Goal: Information Seeking & Learning: Learn about a topic

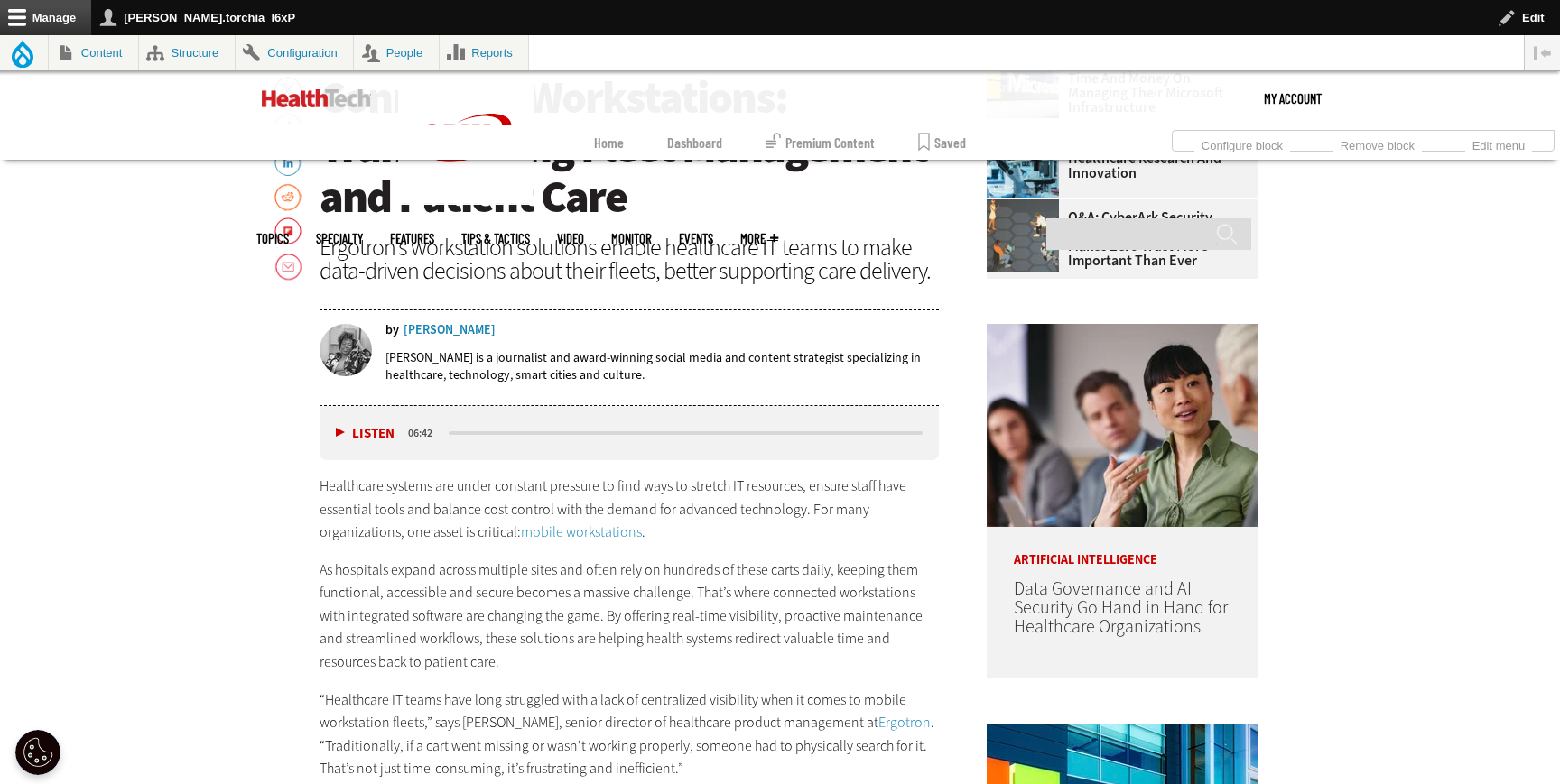
scroll to position [910, 0]
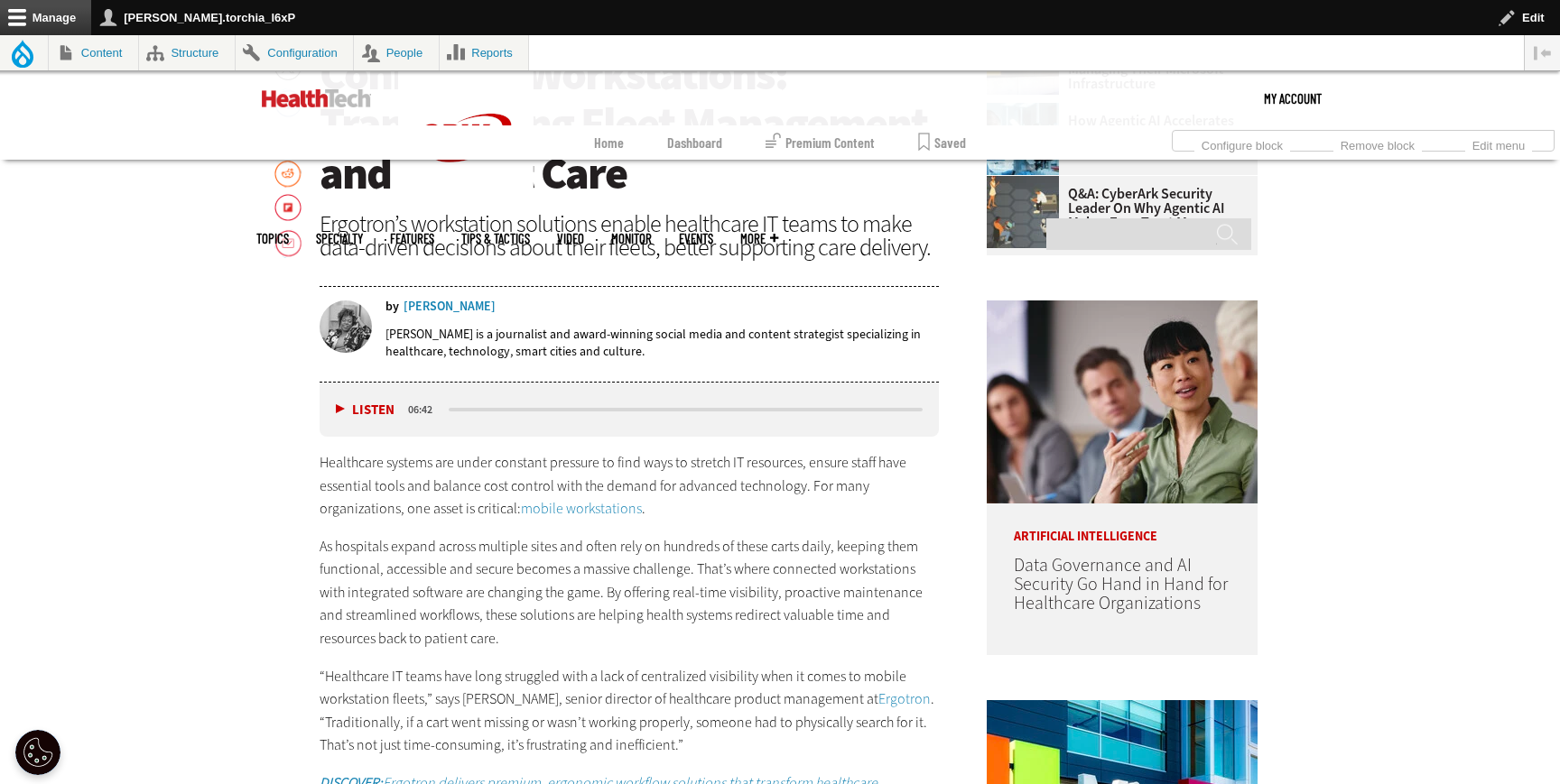
click at [530, 507] on link "mobile workstations" at bounding box center [581, 509] width 121 height 19
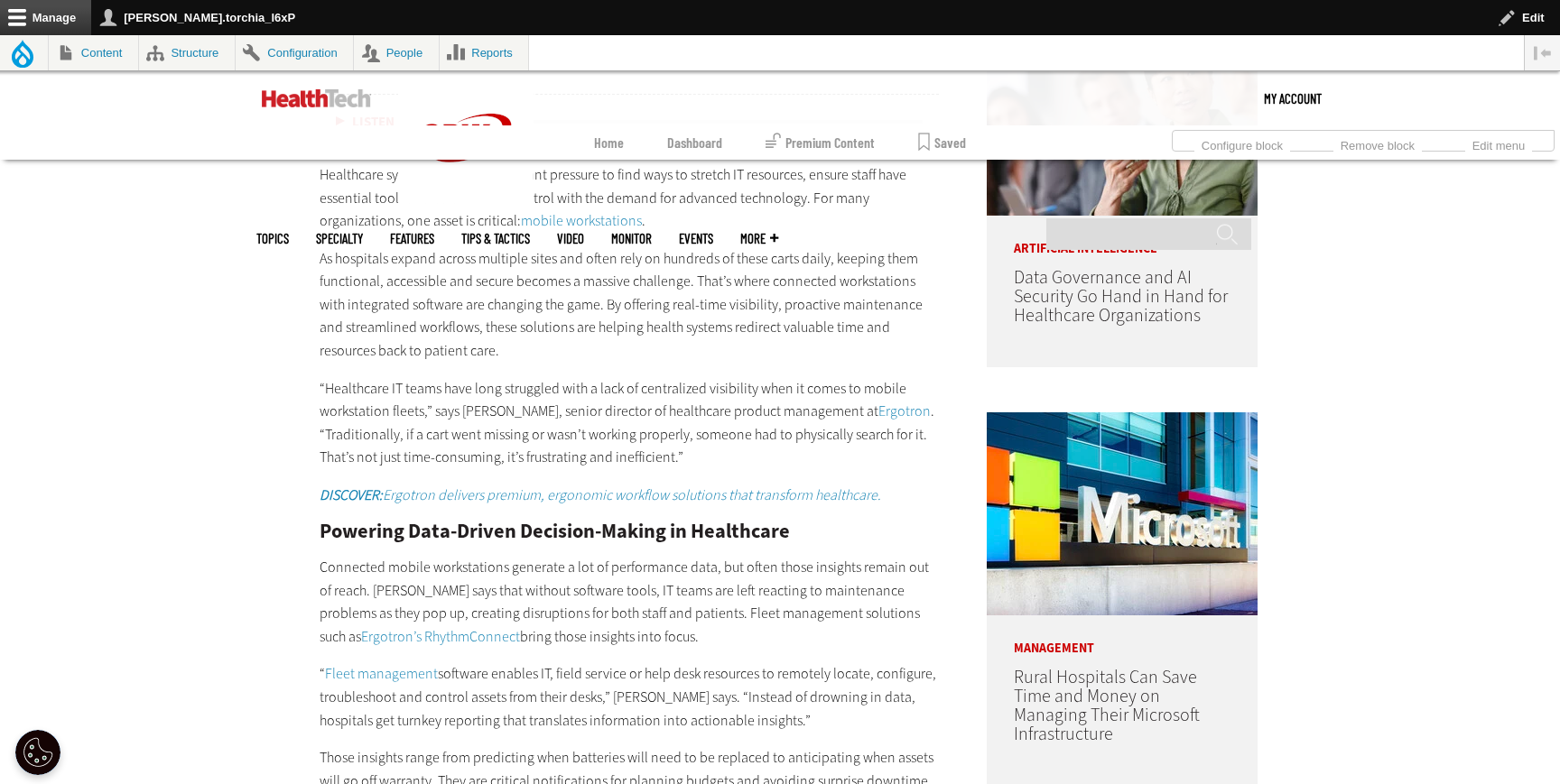
scroll to position [1193, 0]
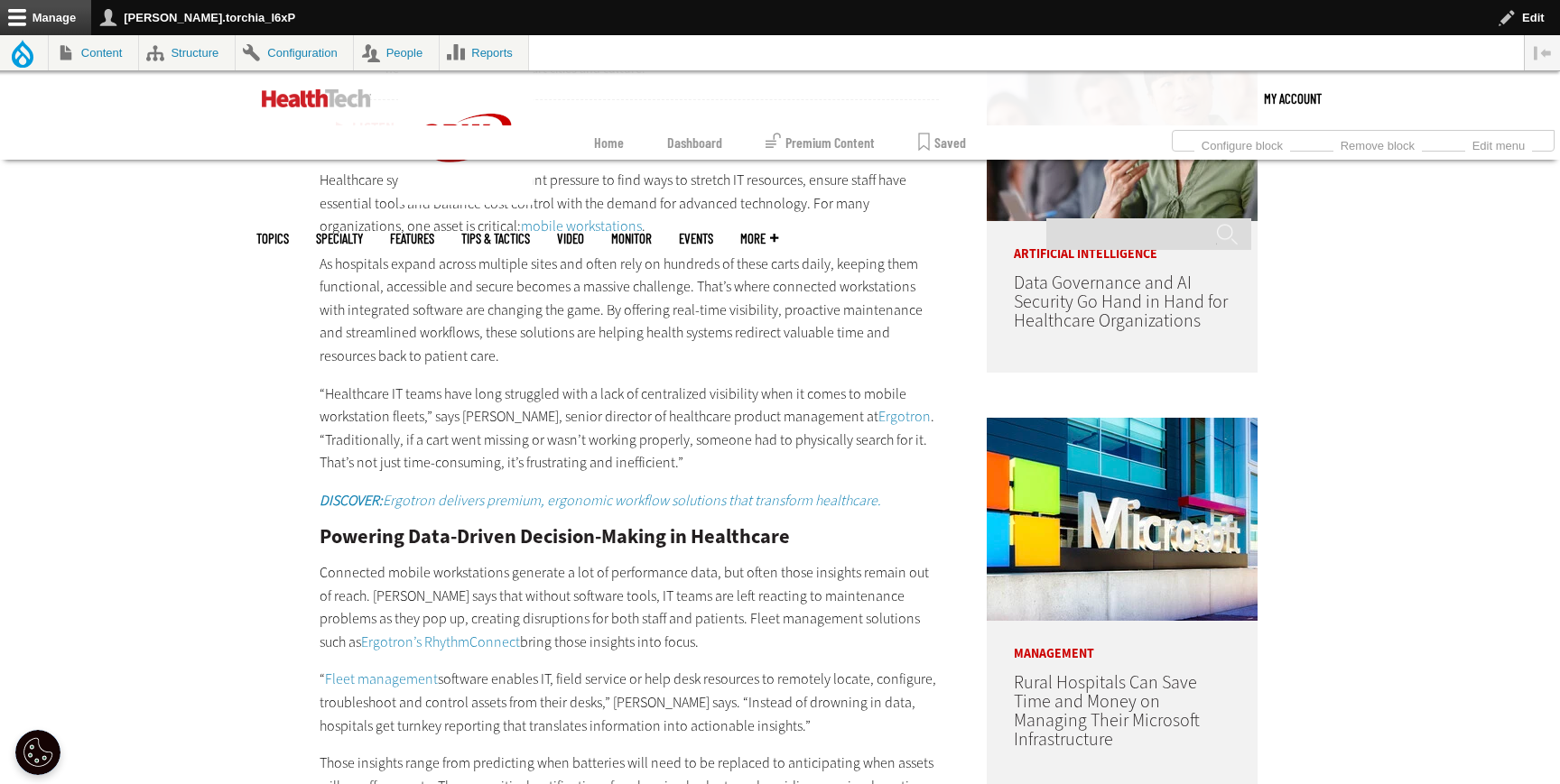
click at [886, 420] on link "Ergotron" at bounding box center [904, 417] width 52 height 19
click at [472, 504] on em "DISCOVER: Ergotron delivers premium, ergonomic workflow solutions that transfor…" at bounding box center [600, 500] width 561 height 19
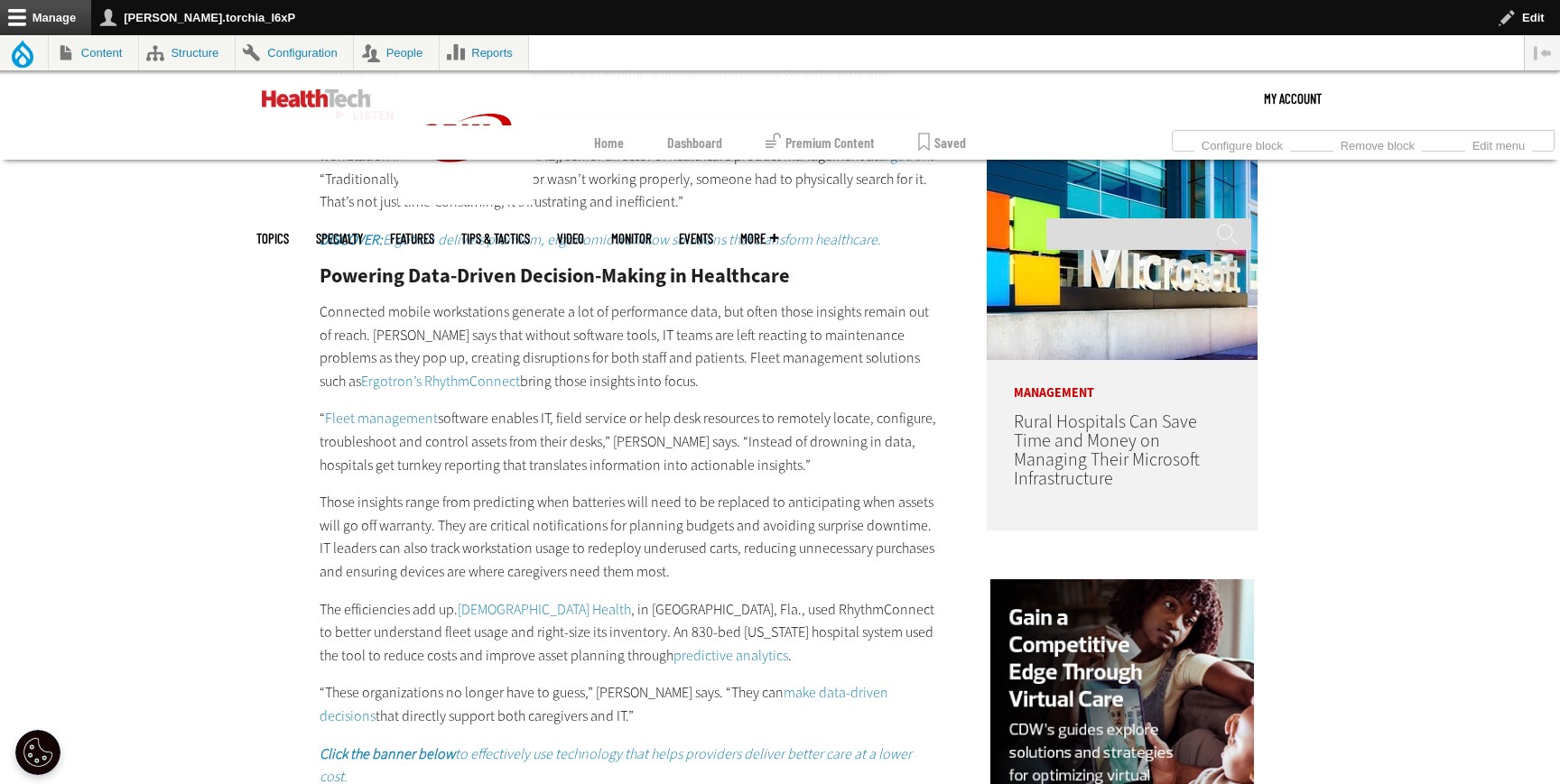
scroll to position [1485, 0]
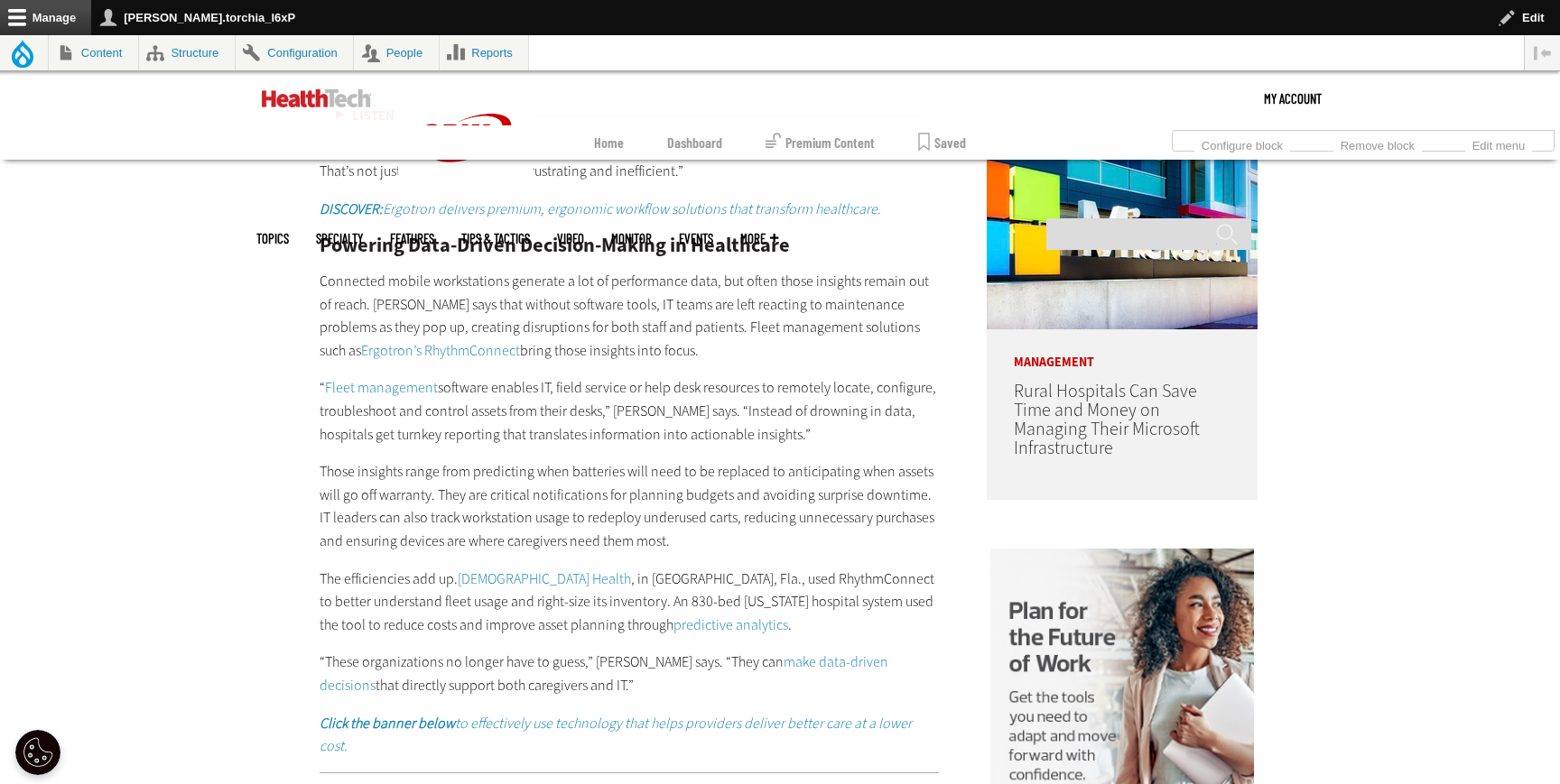
click at [361, 354] on link "Ergotron’s RhythmConnect" at bounding box center [440, 350] width 159 height 19
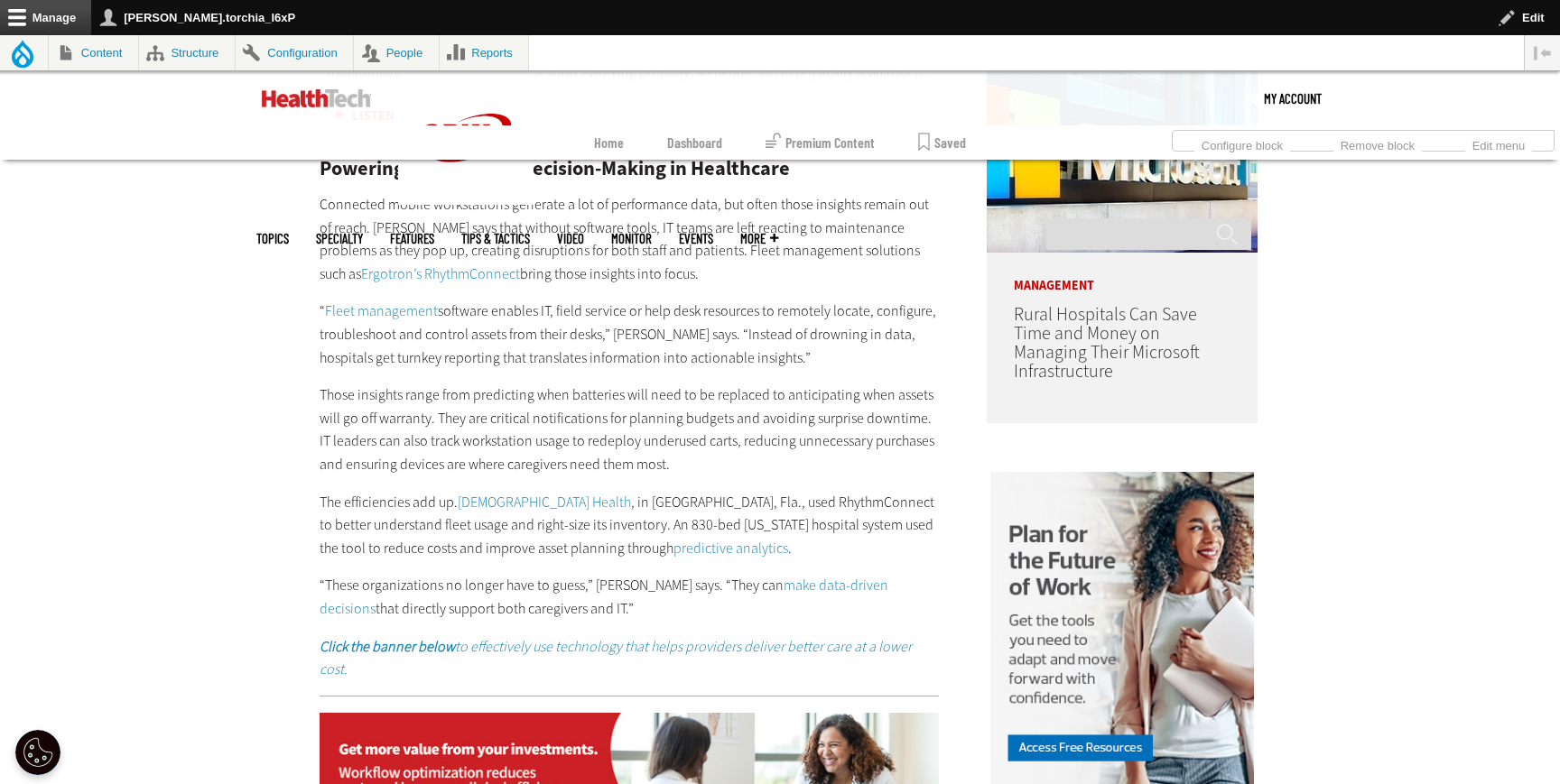
scroll to position [1582, 0]
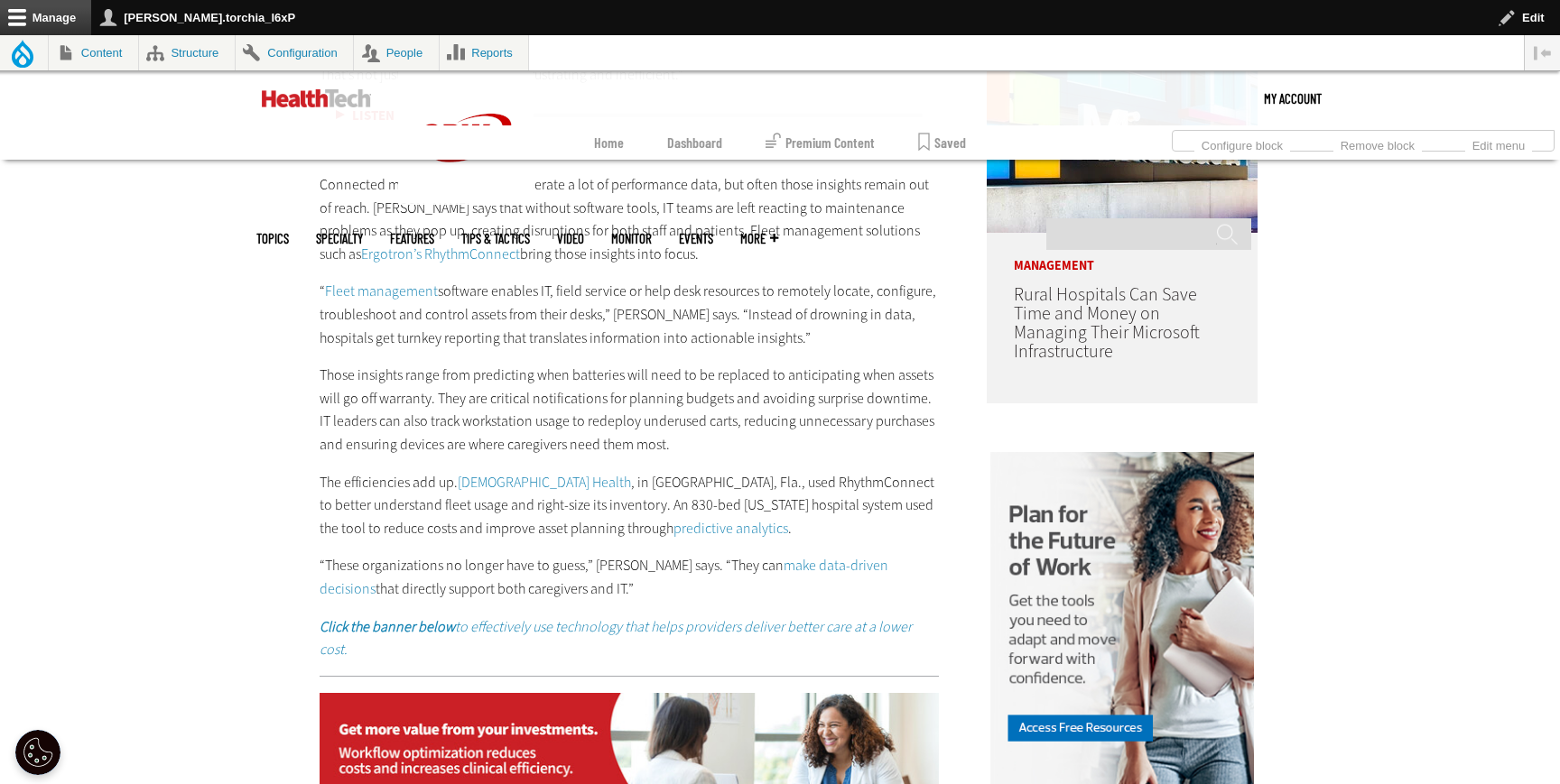
click at [410, 291] on link "Fleet management" at bounding box center [382, 292] width 113 height 19
click at [508, 480] on link "Baptist Health" at bounding box center [544, 483] width 173 height 19
click at [673, 533] on link "predictive analytics" at bounding box center [730, 528] width 115 height 19
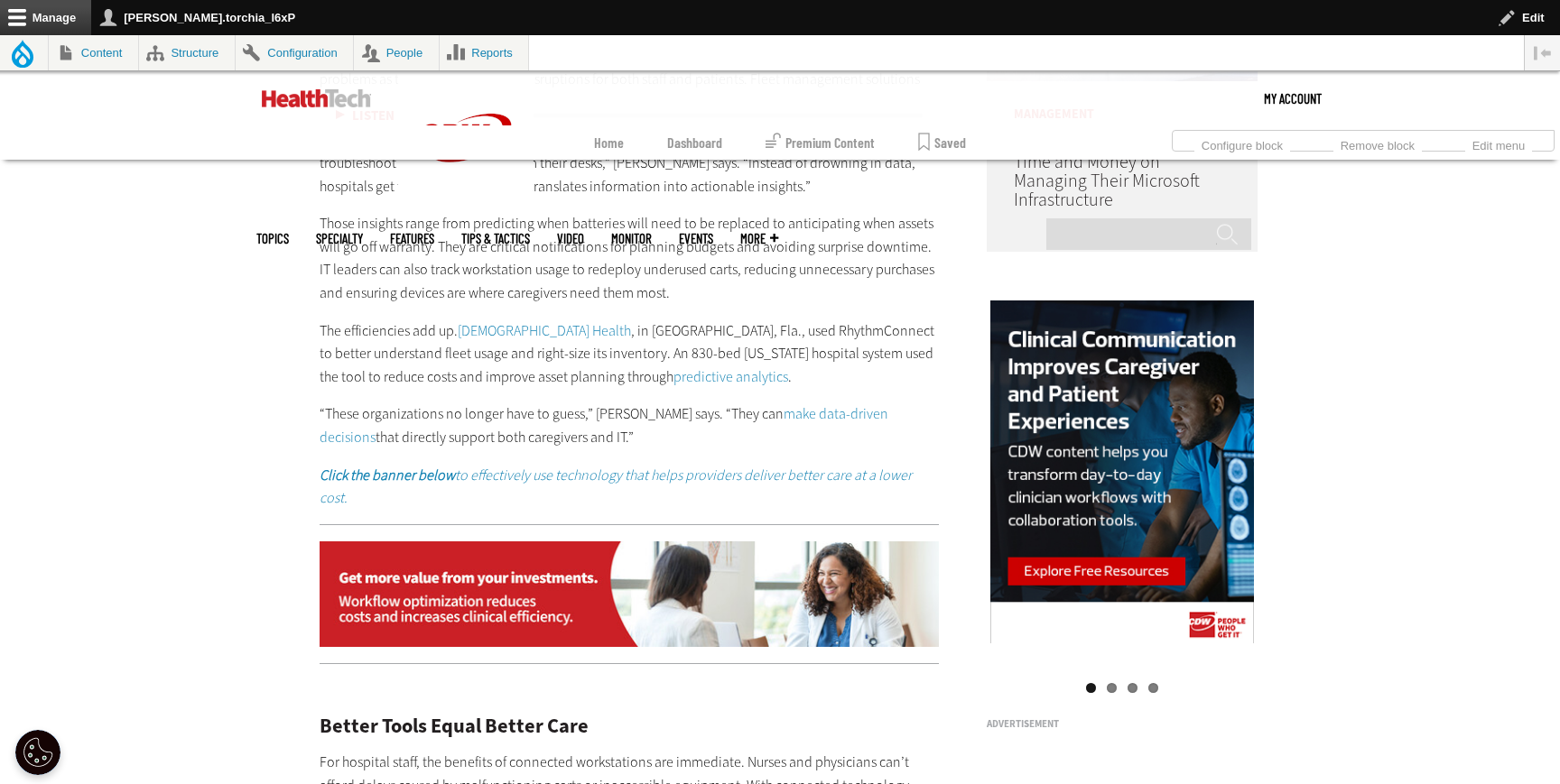
scroll to position [1833, 0]
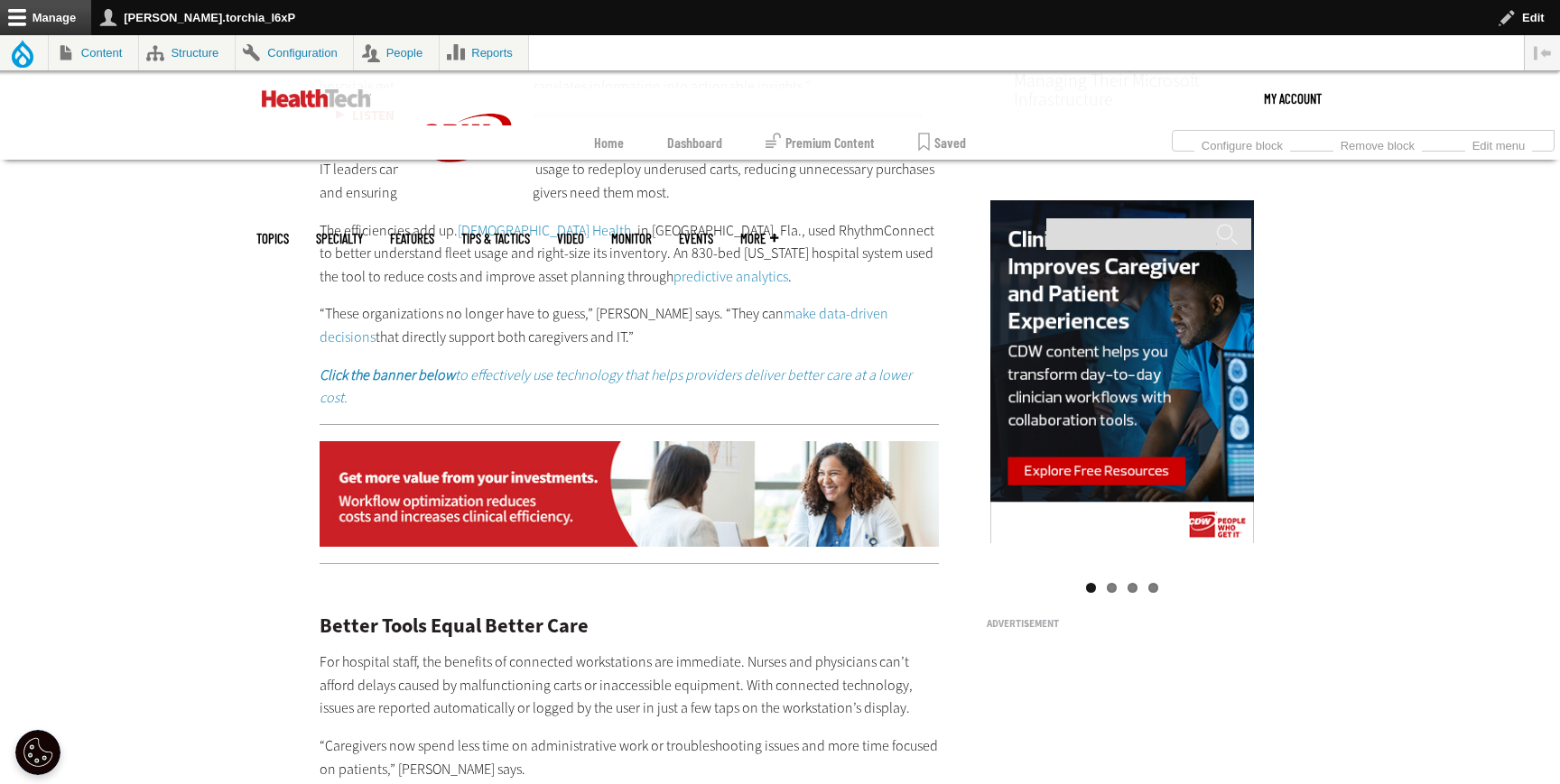
click at [781, 311] on link "make data-driven decisions" at bounding box center [604, 325] width 569 height 42
click at [657, 378] on em "Click the banner below to effectively use technology that helps providers deliv…" at bounding box center [615, 387] width 592 height 42
click at [596, 497] on img at bounding box center [629, 494] width 619 height 106
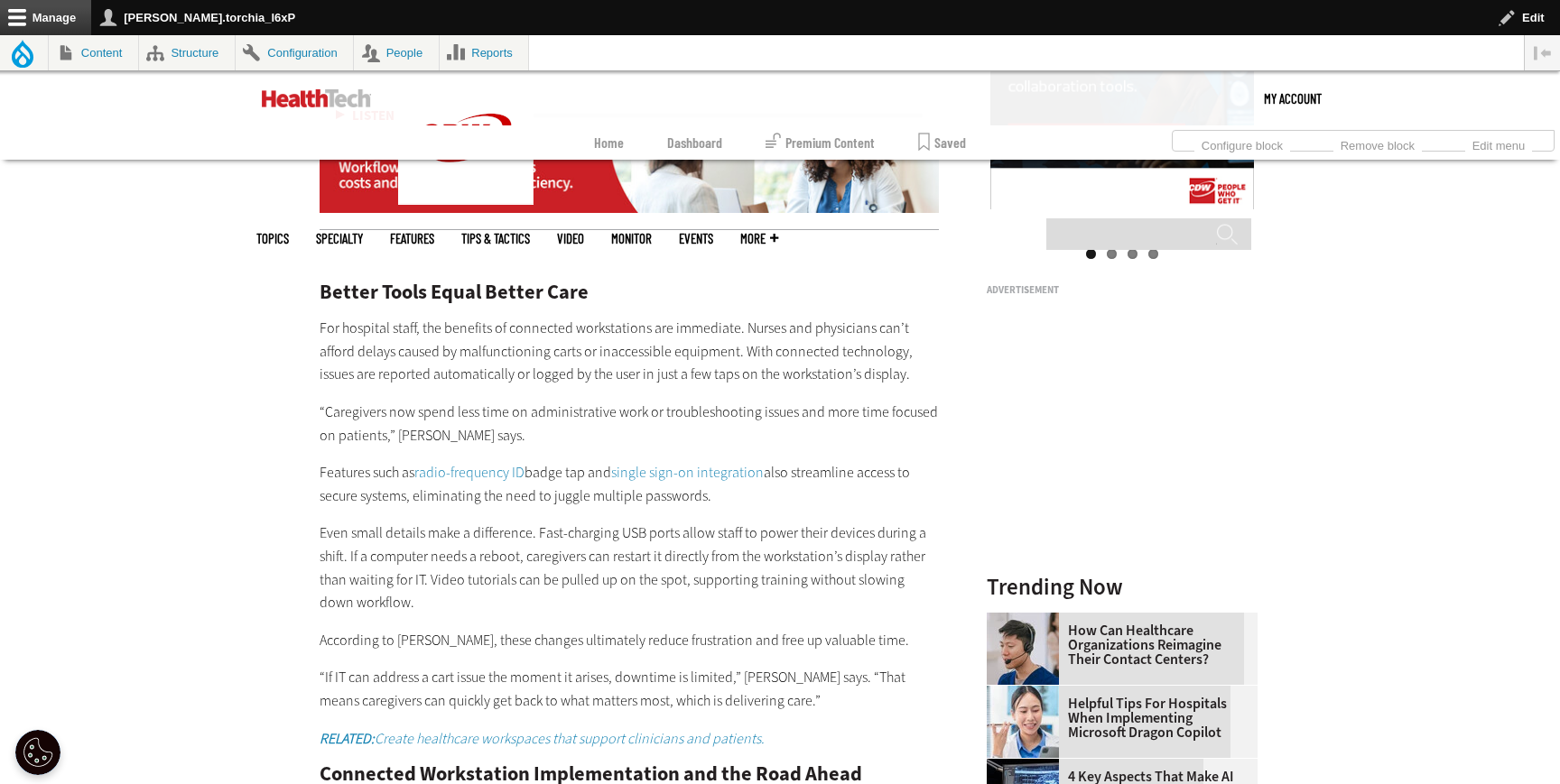
scroll to position [2216, 0]
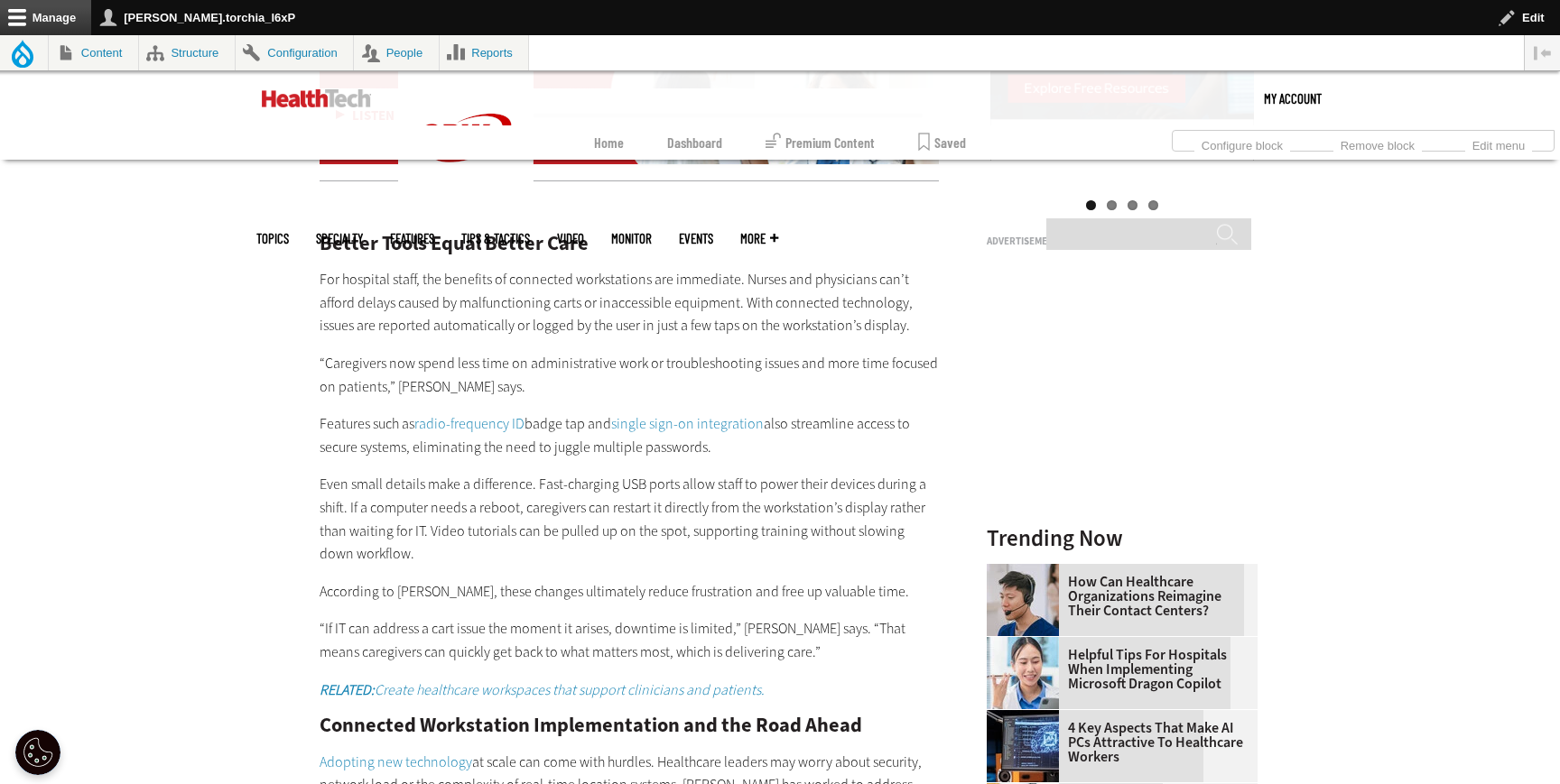
click at [448, 414] on link "radio-frequency ID" at bounding box center [469, 424] width 110 height 19
click at [702, 414] on link "single sign-on integration" at bounding box center [688, 424] width 153 height 19
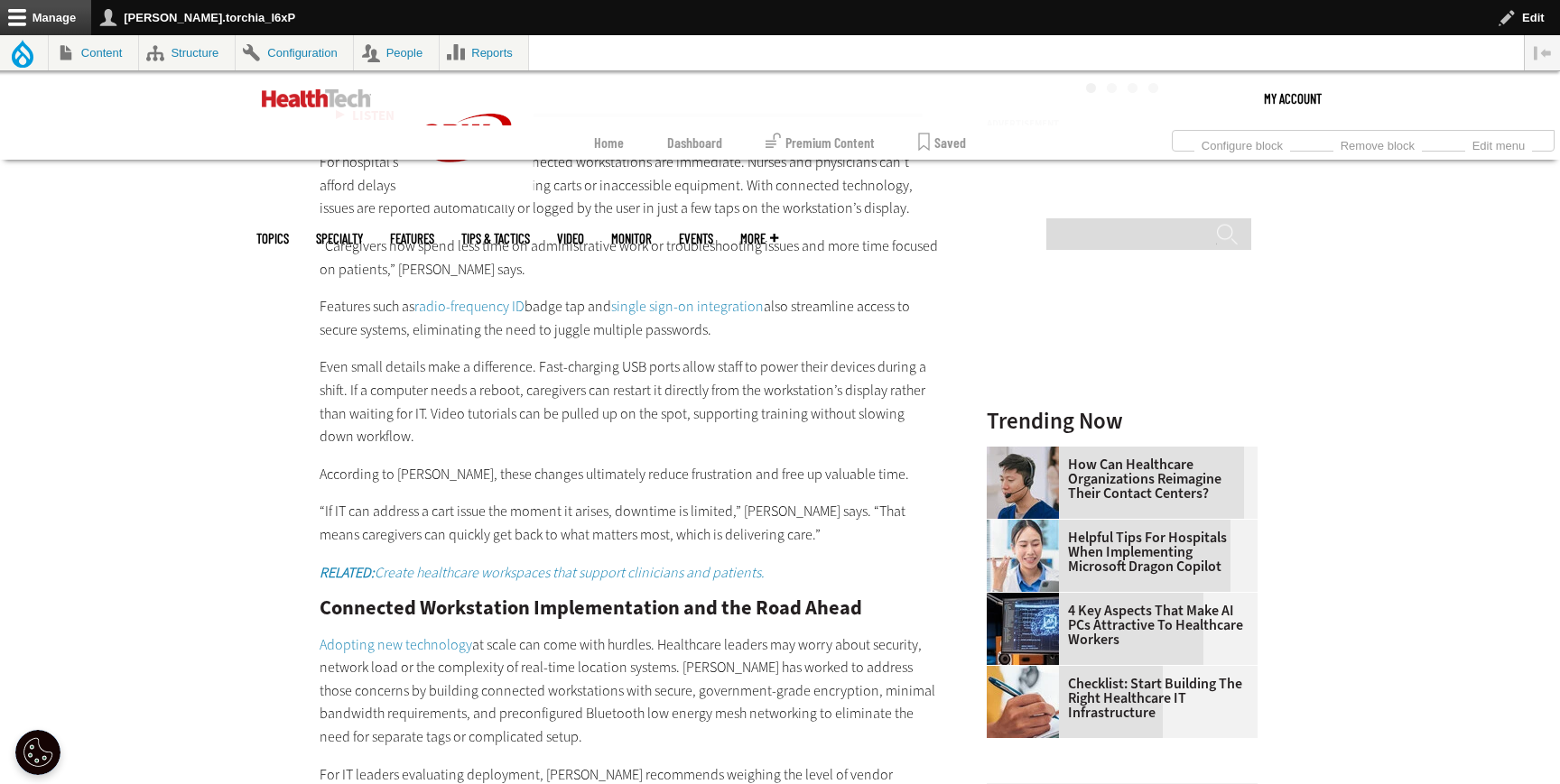
scroll to position [2344, 0]
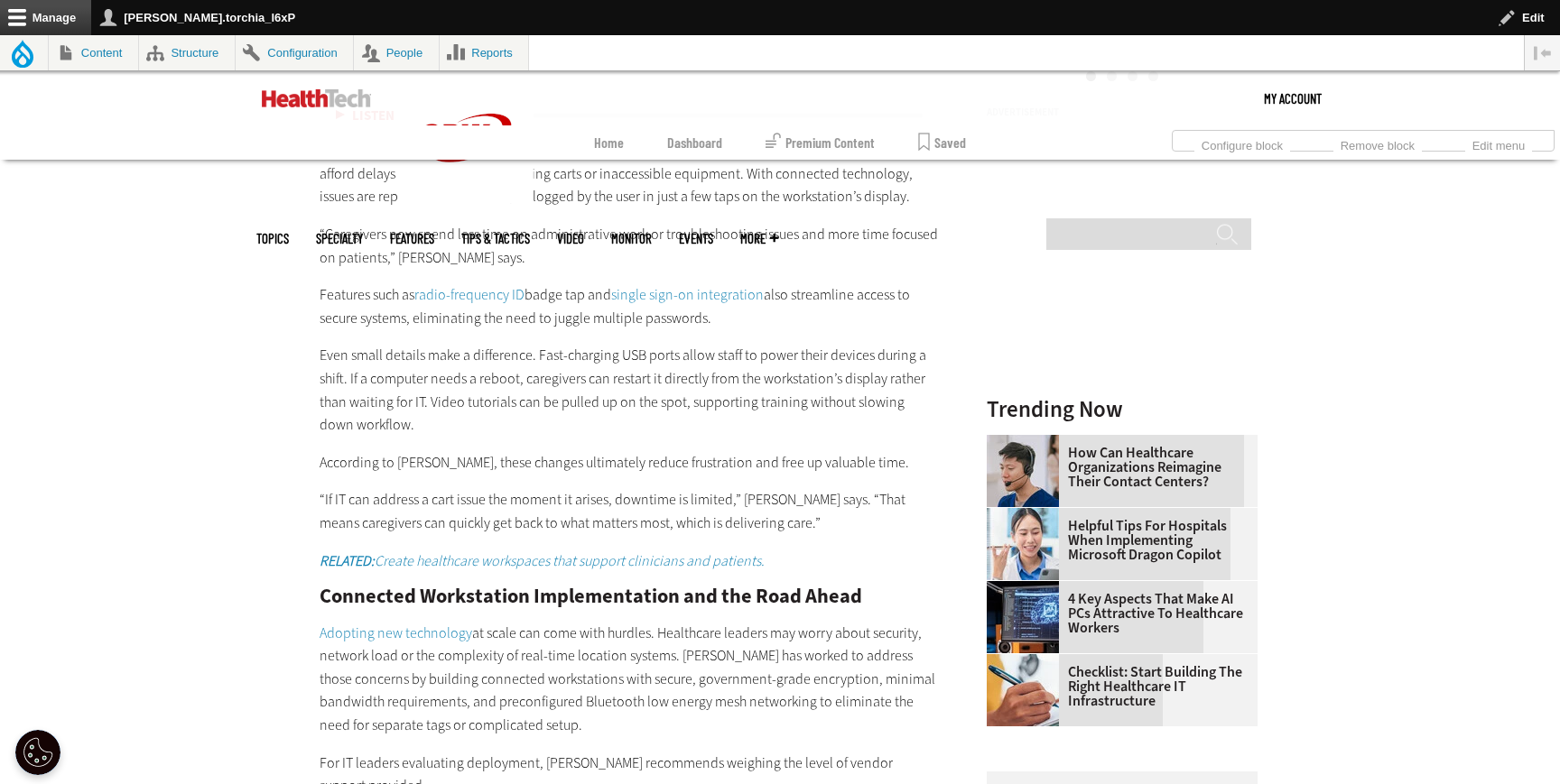
click at [471, 551] on em "RELATED: Create healthcare workspaces that support clinicians and patients." at bounding box center [542, 561] width 445 height 19
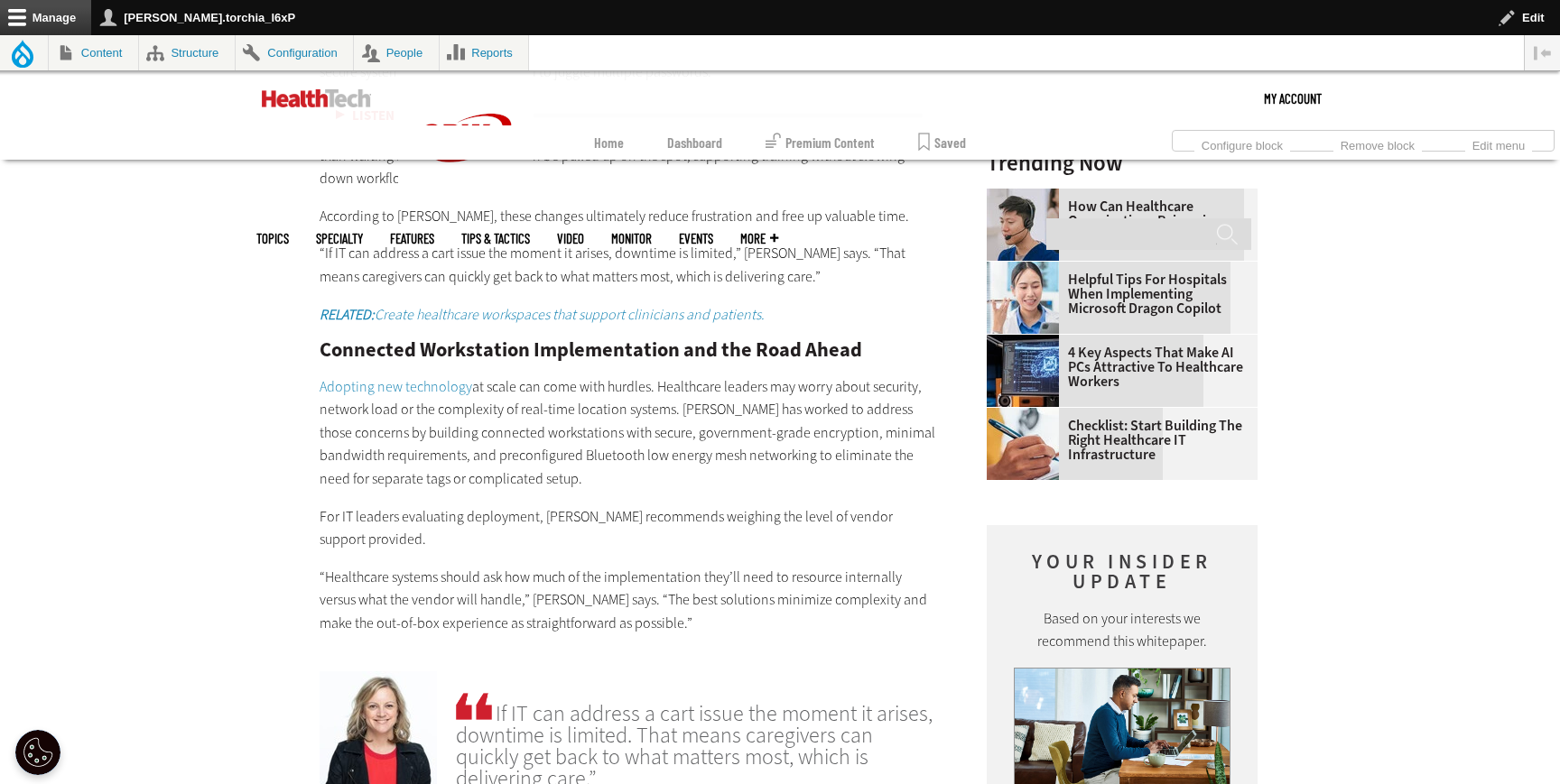
scroll to position [2592, 0]
click at [450, 377] on link "Adopting new technology" at bounding box center [396, 386] width 153 height 19
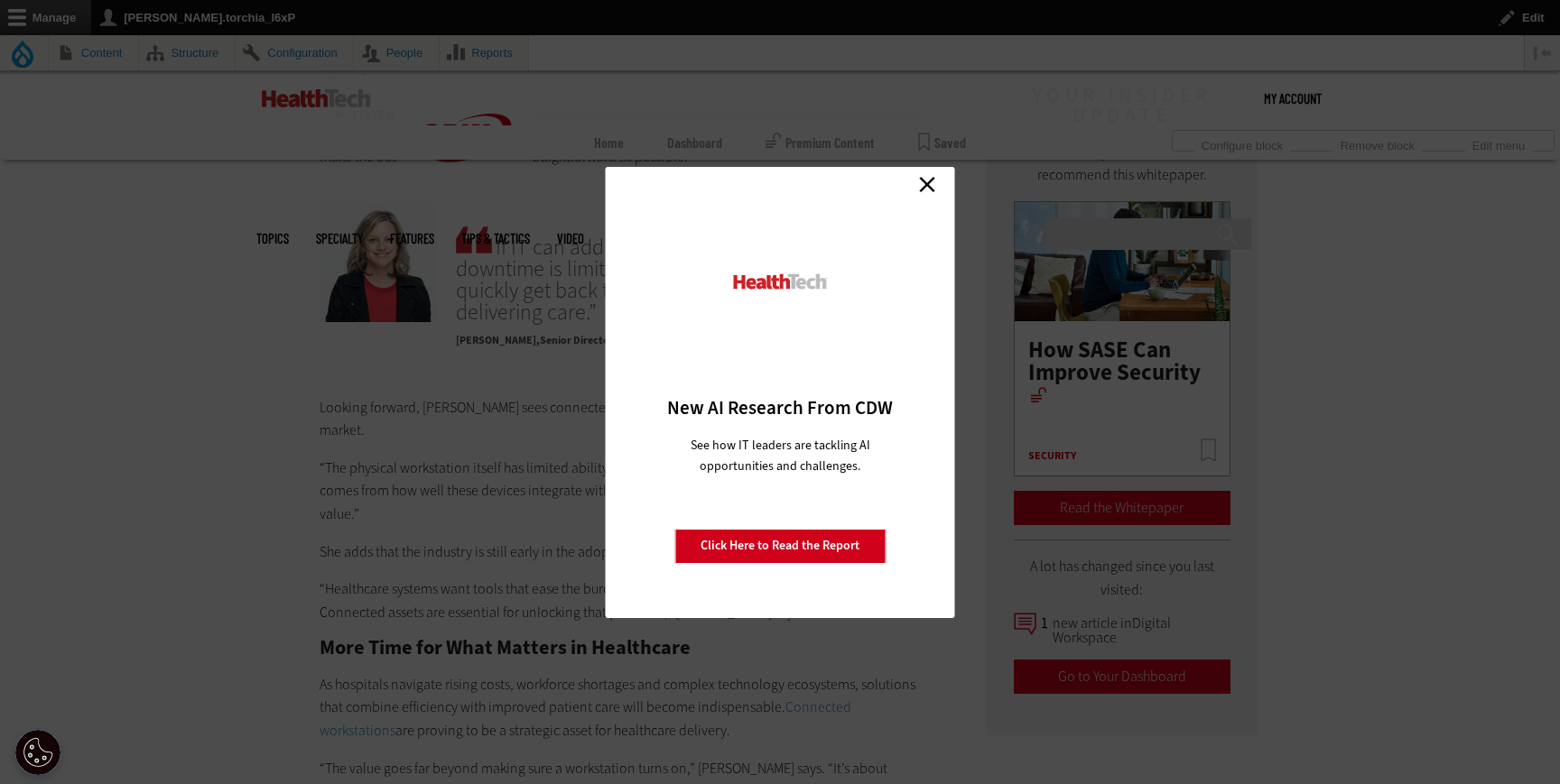
scroll to position [3061, 0]
click at [932, 177] on link "Close" at bounding box center [927, 185] width 27 height 27
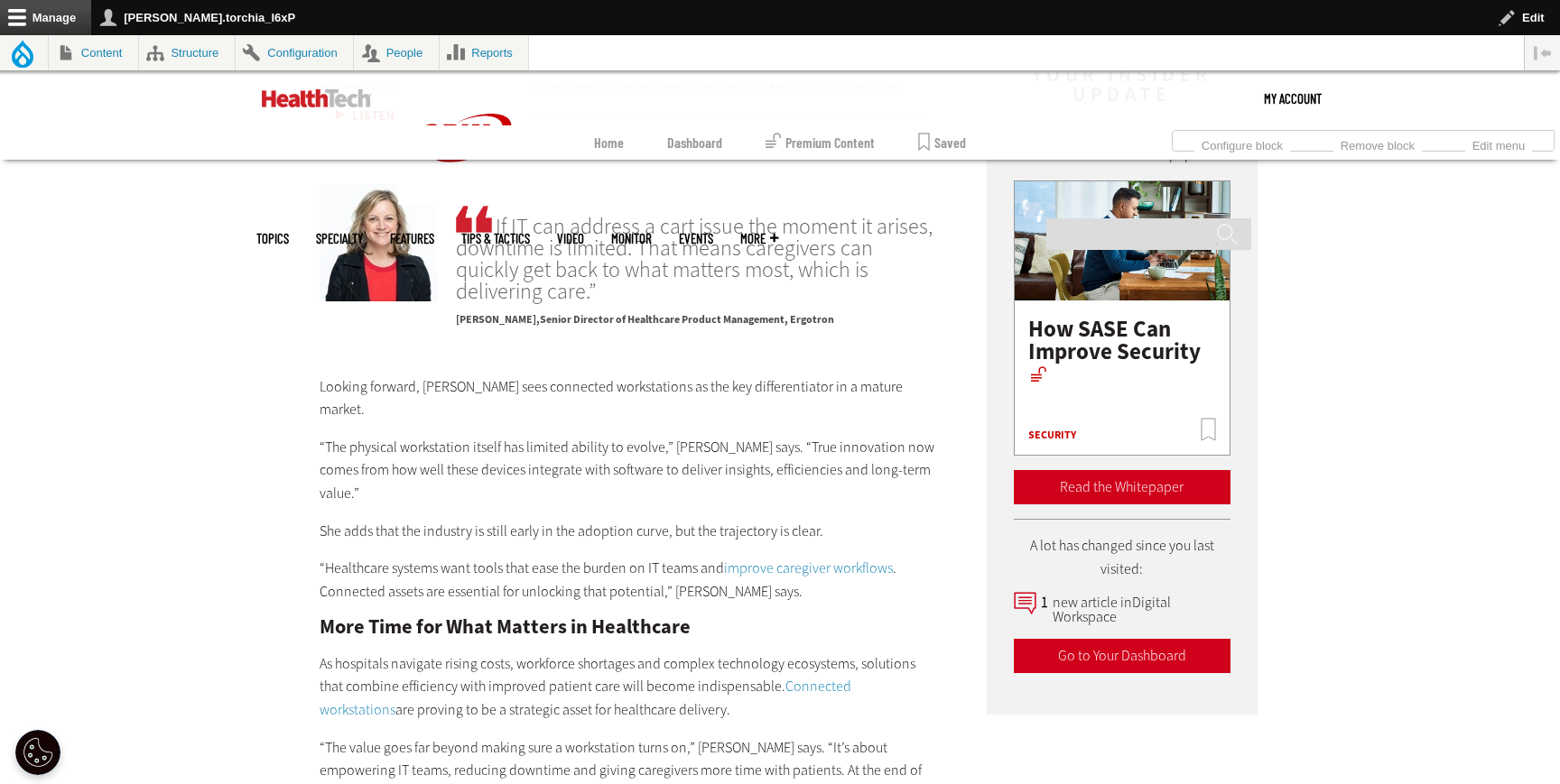
scroll to position [3085, 0]
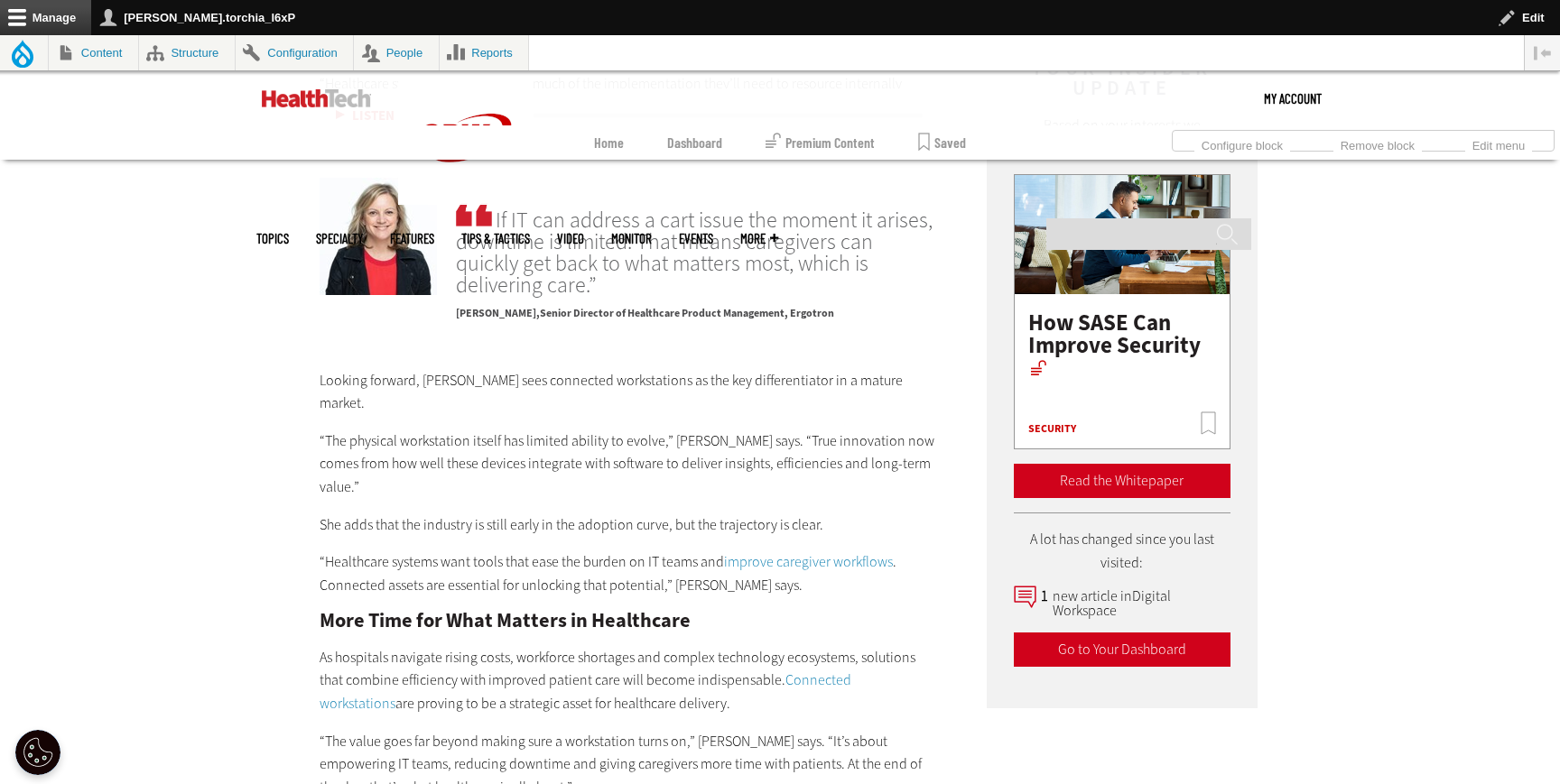
click at [775, 552] on link "improve caregiver workflows" at bounding box center [808, 562] width 169 height 19
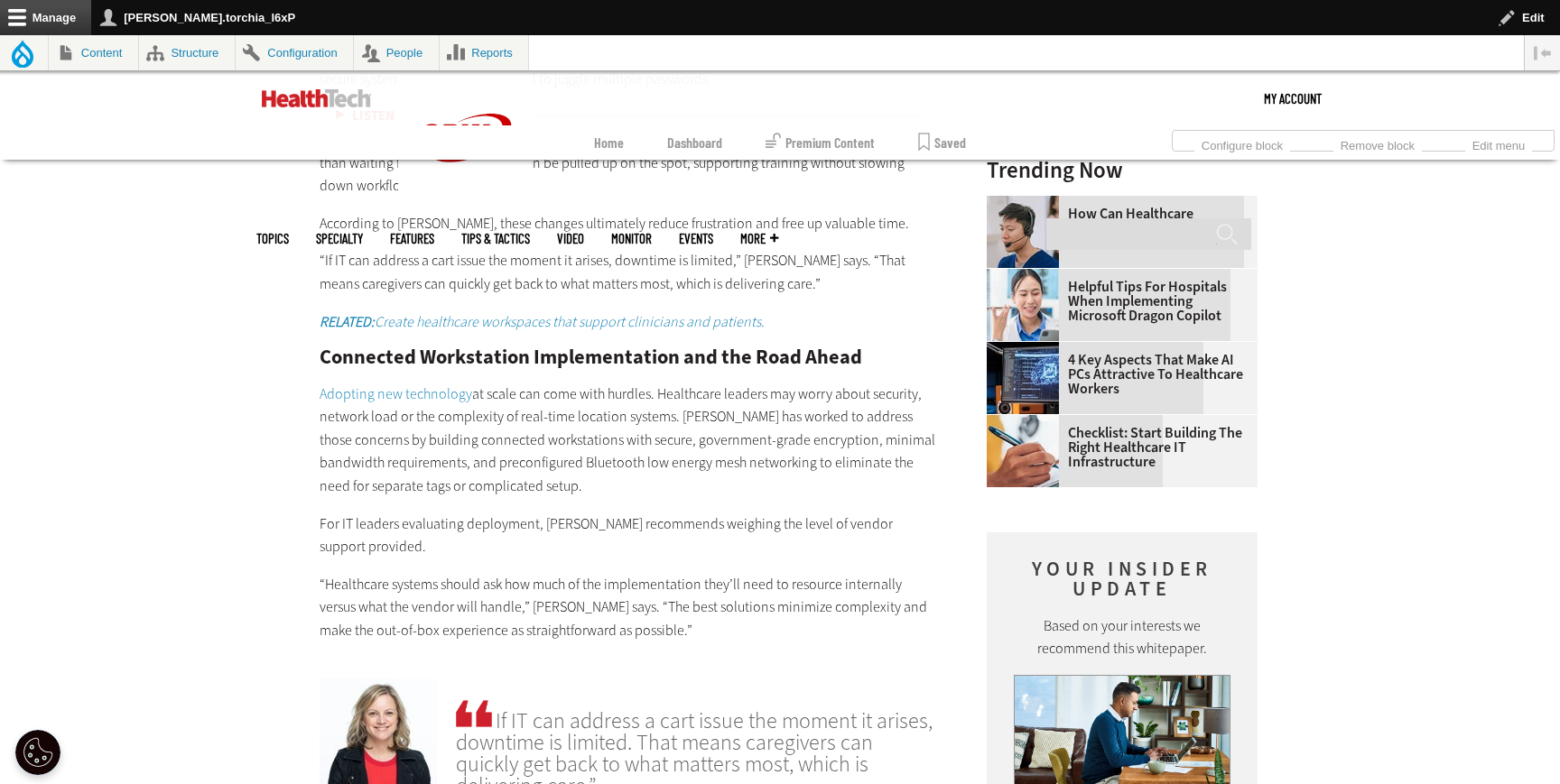
scroll to position [2581, 0]
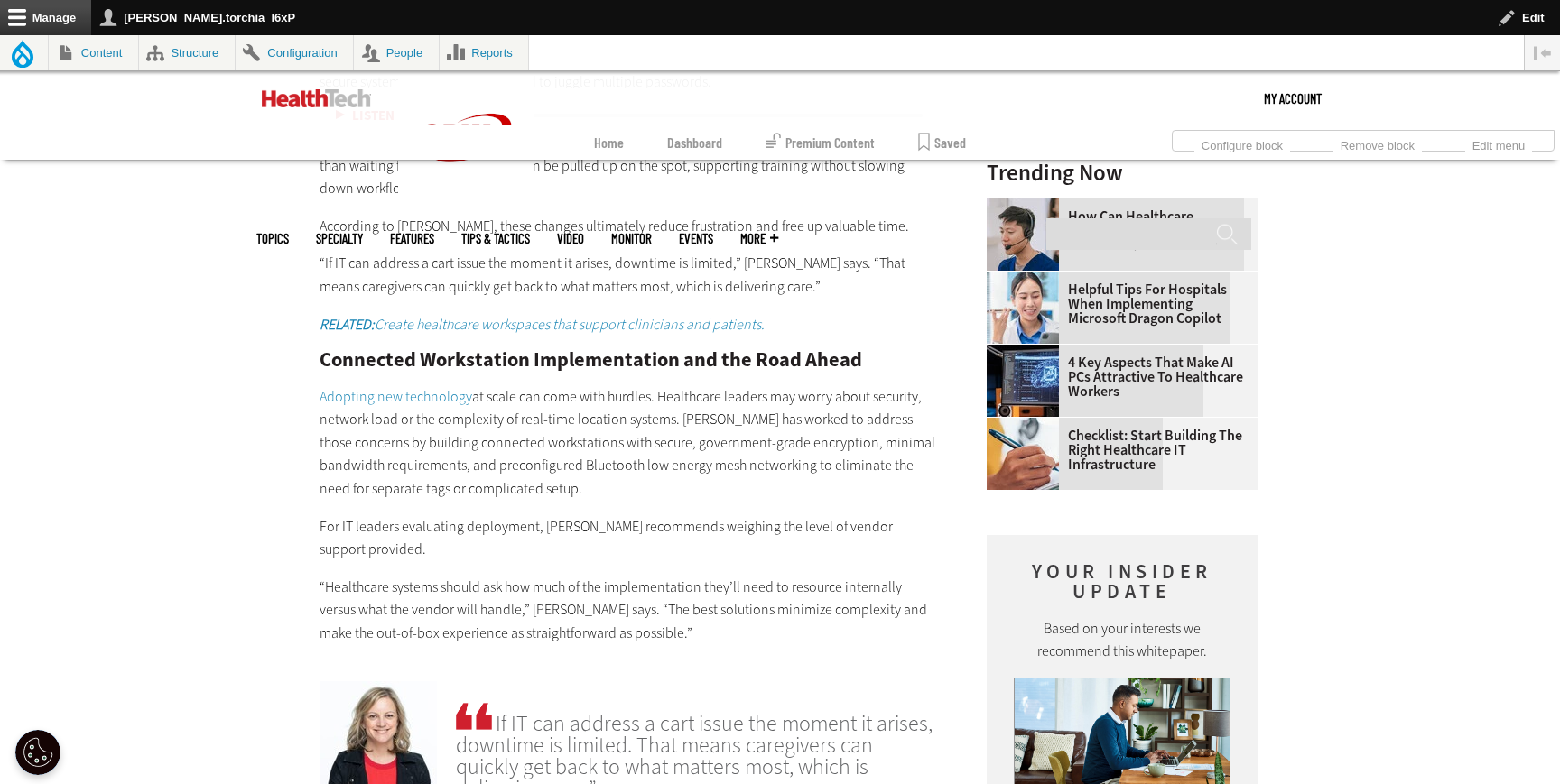
click at [642, 315] on em "RELATED: Create healthcare workspaces that support clinicians and patients." at bounding box center [542, 324] width 445 height 19
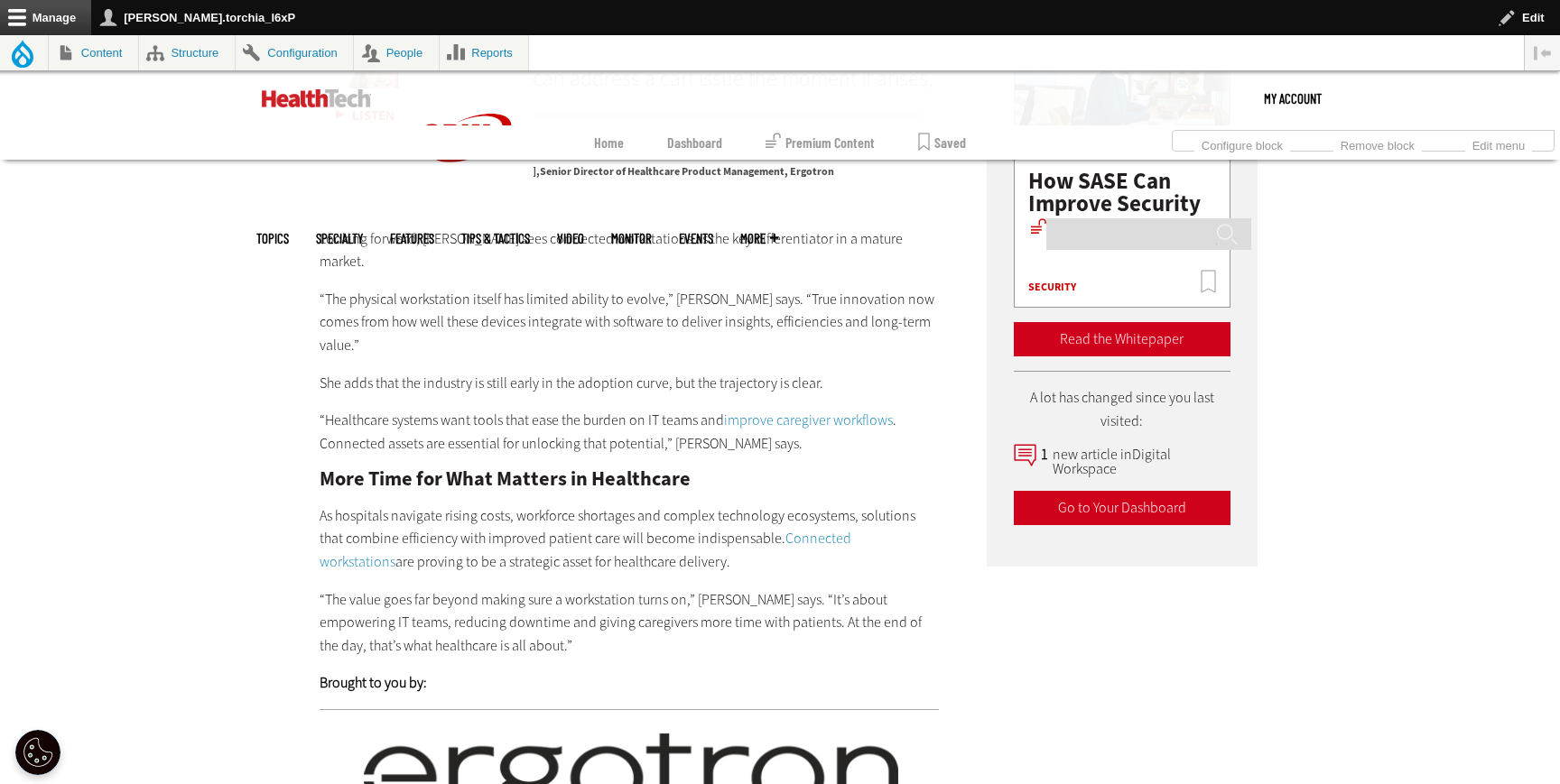
scroll to position [3240, 0]
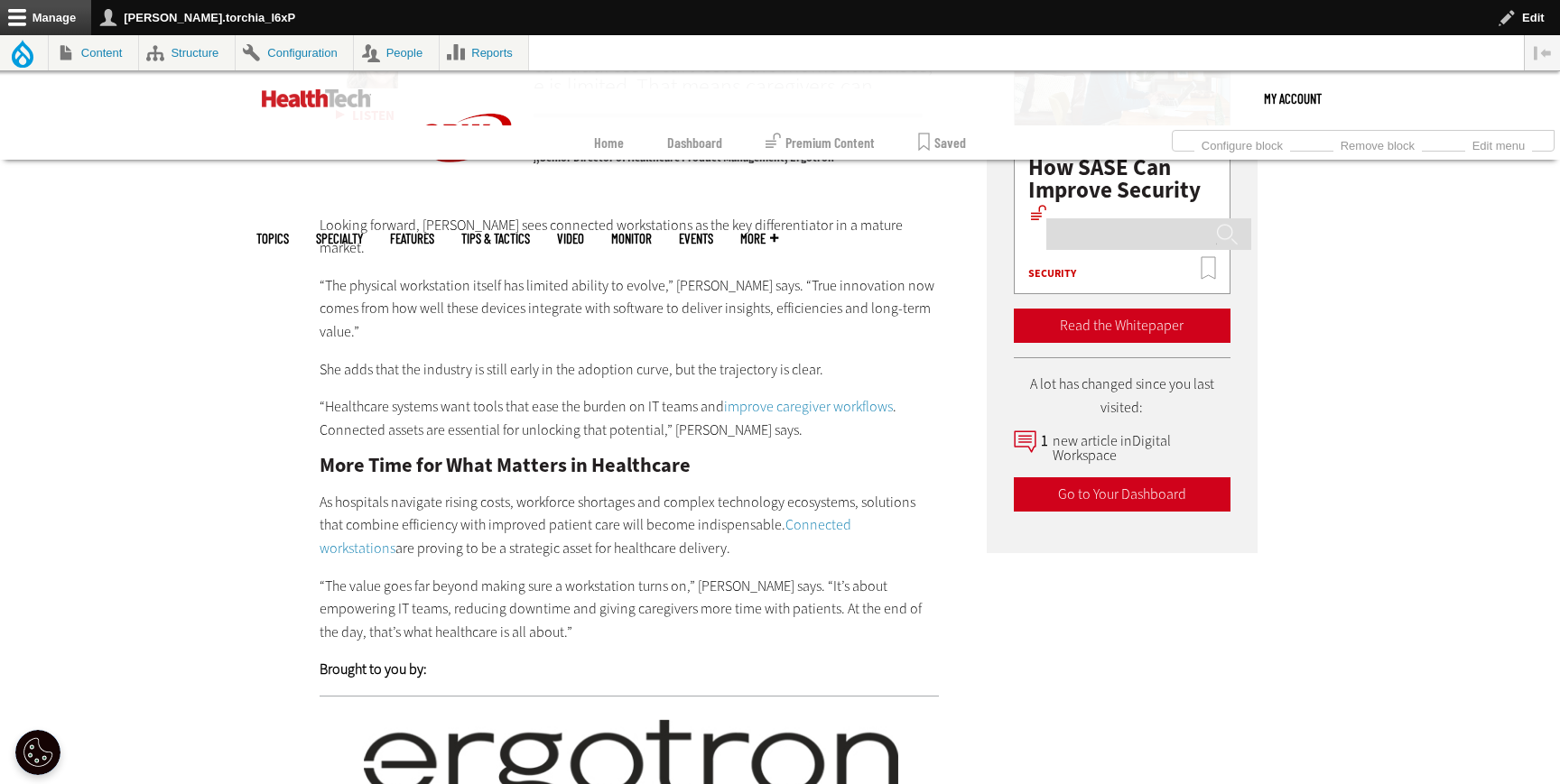
click at [808, 516] on link "Connected workstations" at bounding box center [585, 537] width 532 height 42
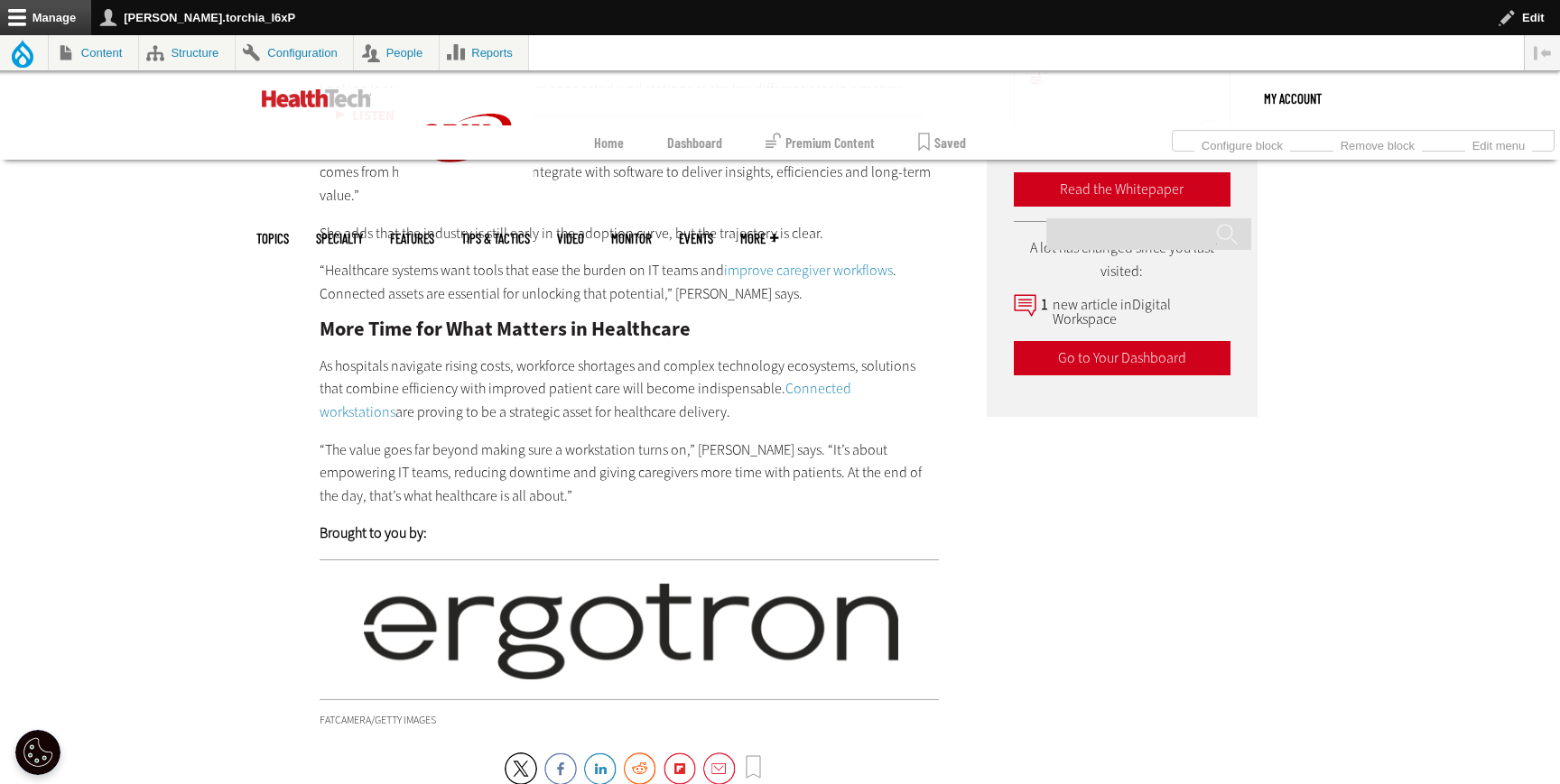
scroll to position [3382, 0]
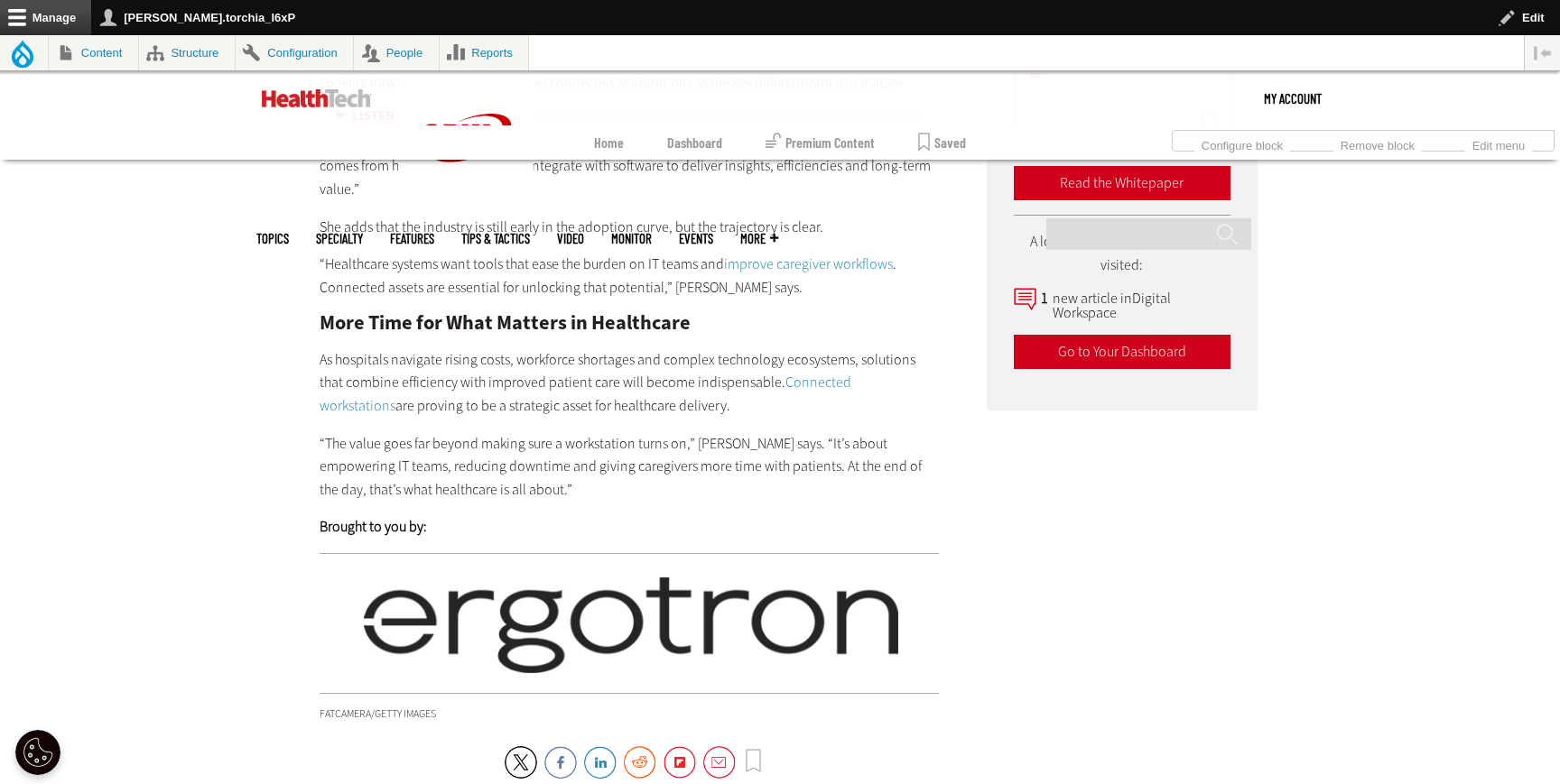
click at [556, 571] on img at bounding box center [629, 624] width 619 height 106
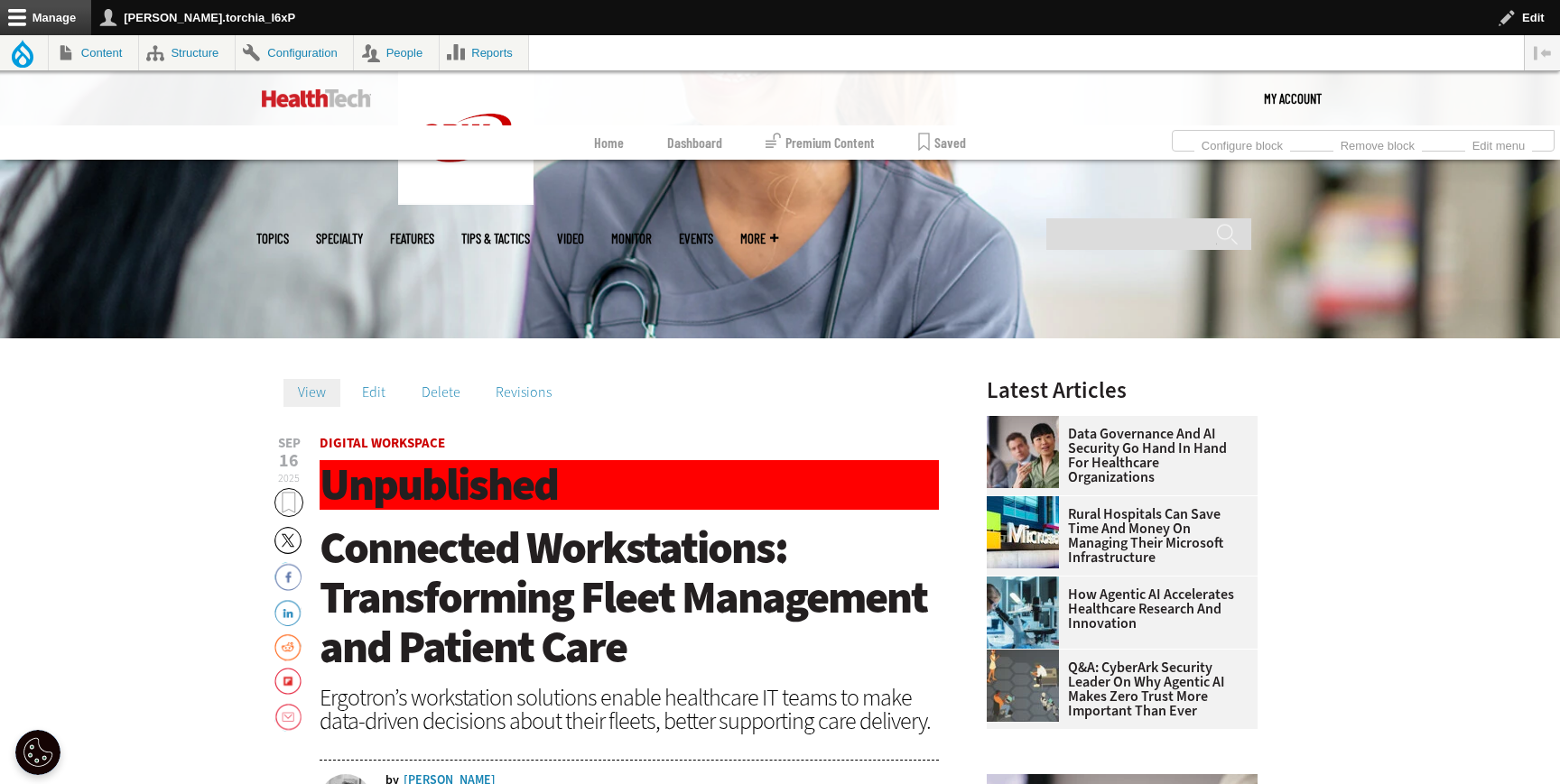
scroll to position [160, 0]
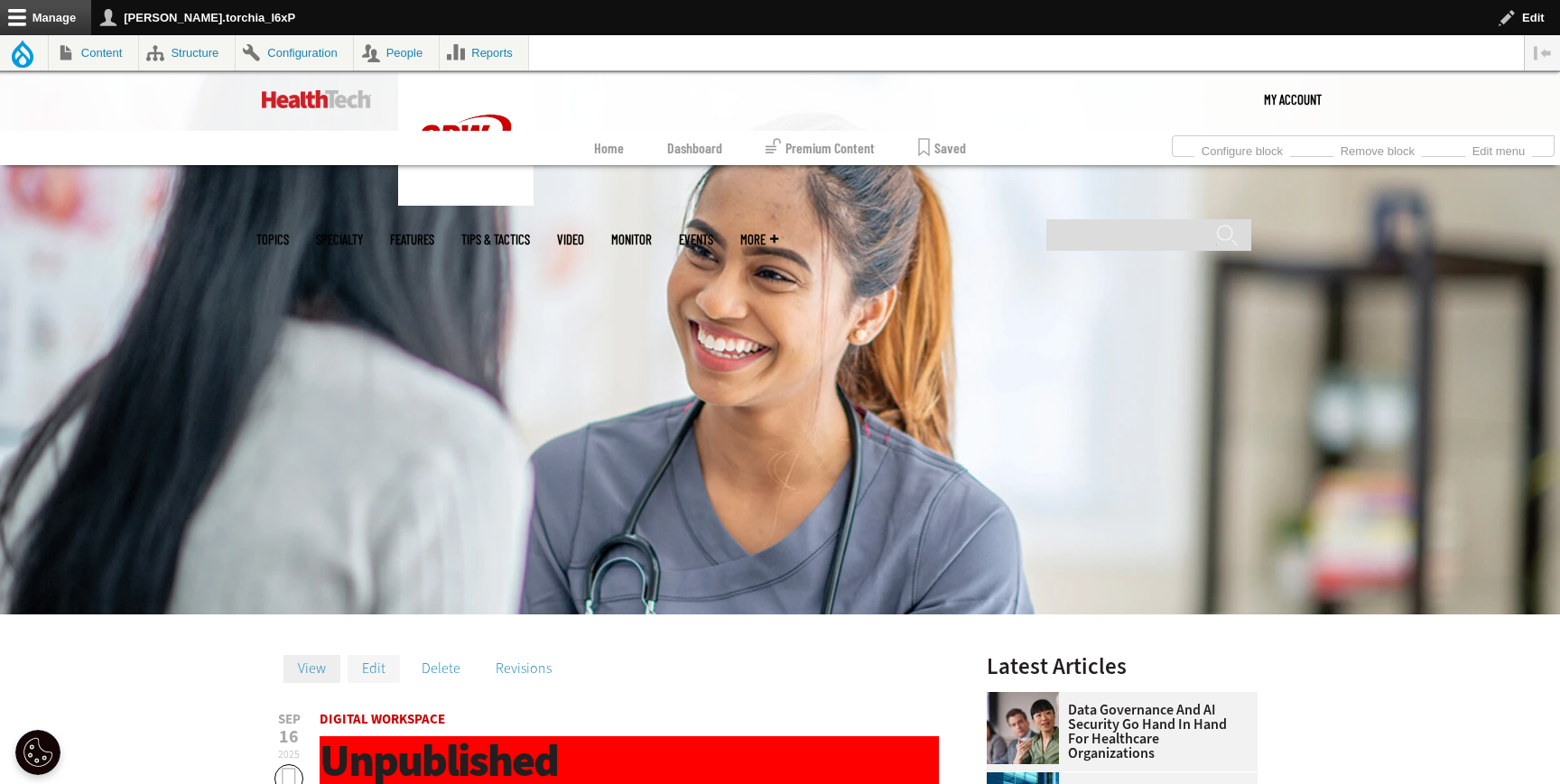
click at [385, 674] on link "Edit" at bounding box center [374, 669] width 52 height 27
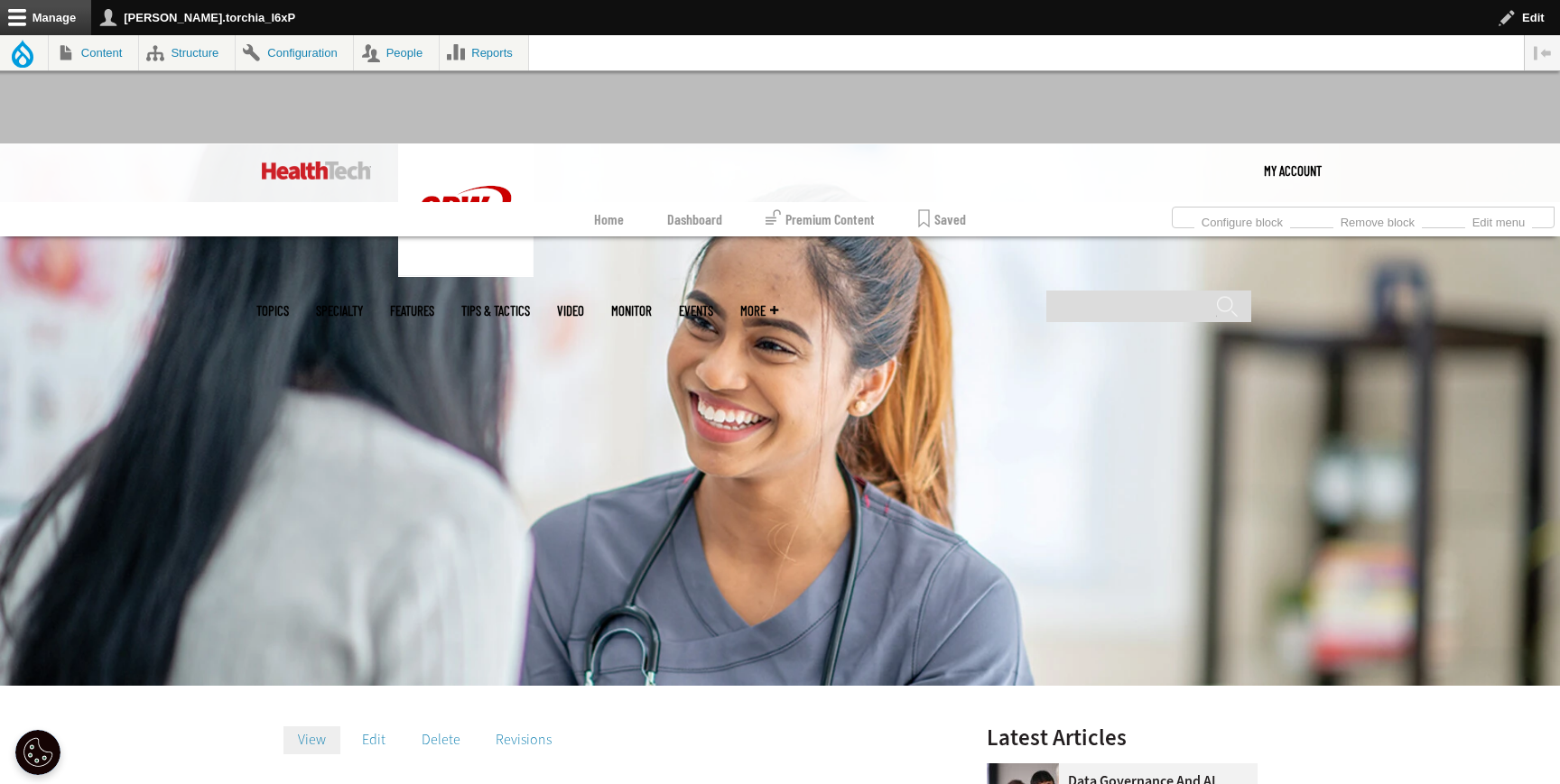
scroll to position [160, 0]
